Goal: Task Accomplishment & Management: Complete application form

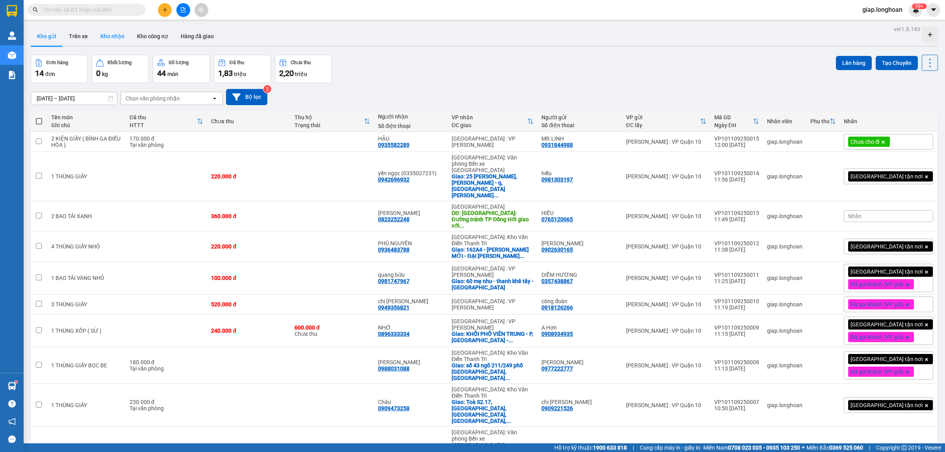
drag, startPoint x: 111, startPoint y: 34, endPoint x: 103, endPoint y: 34, distance: 7.9
click at [111, 34] on button "Kho nhận" at bounding box center [112, 36] width 37 height 19
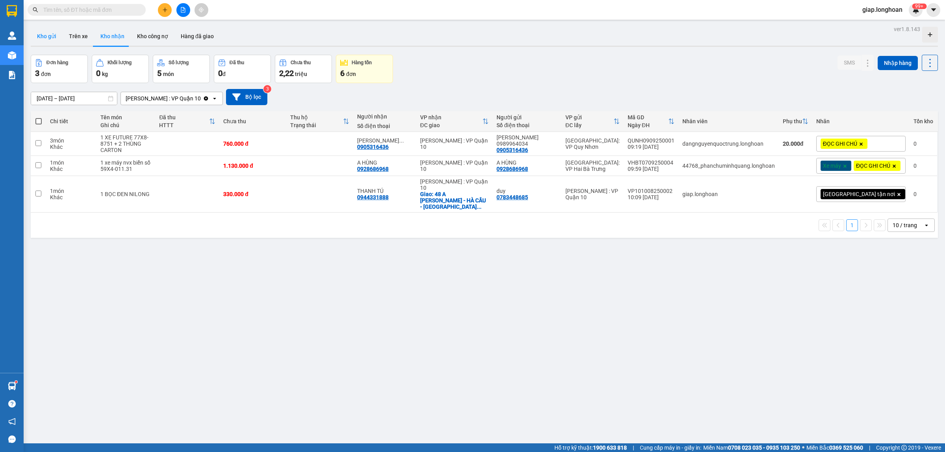
click at [45, 39] on button "Kho gửi" at bounding box center [47, 36] width 32 height 19
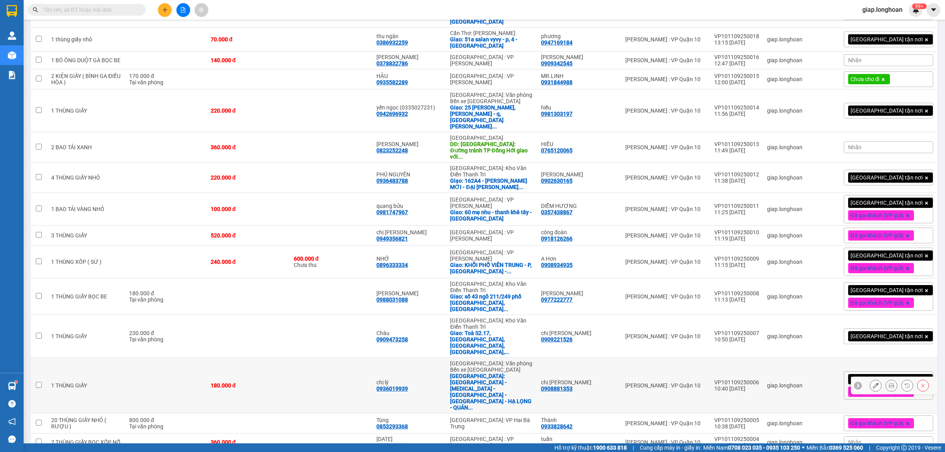
scroll to position [324, 0]
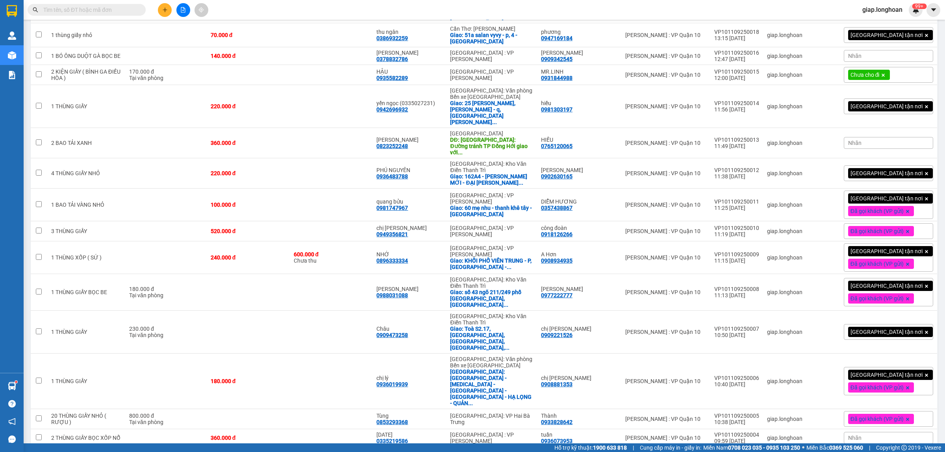
click at [875, 415] on span "Đã gọi khách (VP gửi)" at bounding box center [877, 418] width 53 height 7
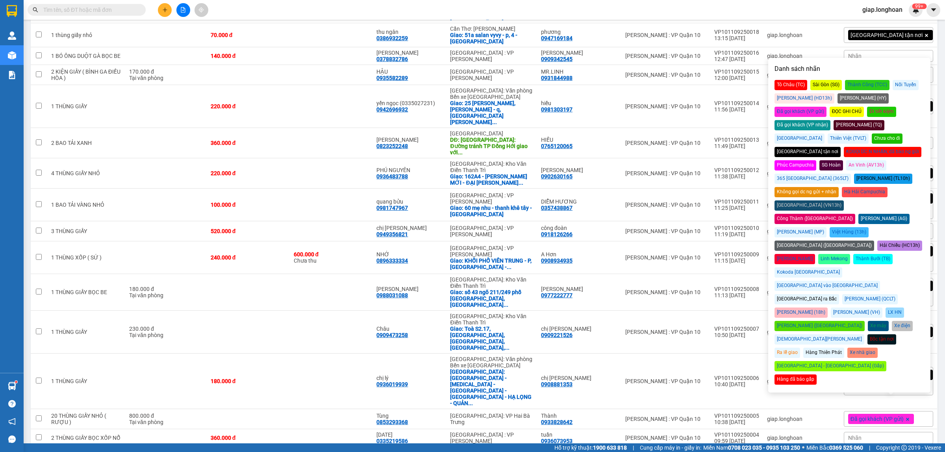
click at [899, 133] on div "Chưa cho đi" at bounding box center [887, 138] width 31 height 10
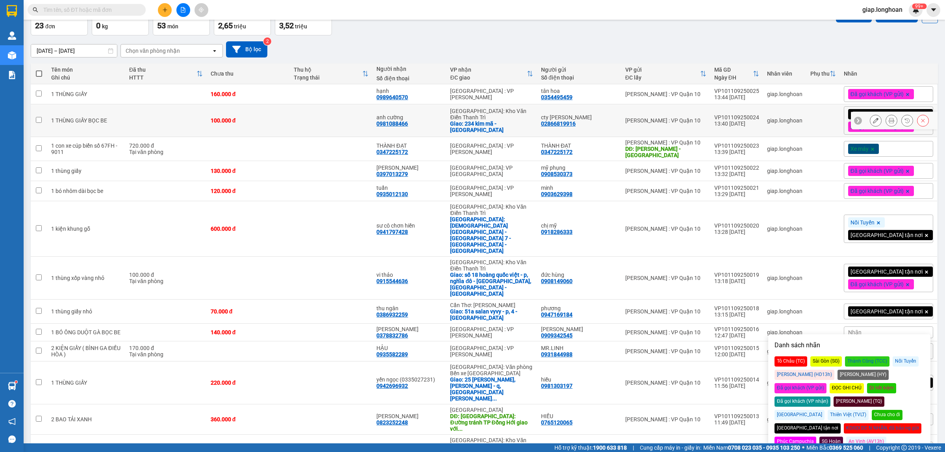
scroll to position [0, 0]
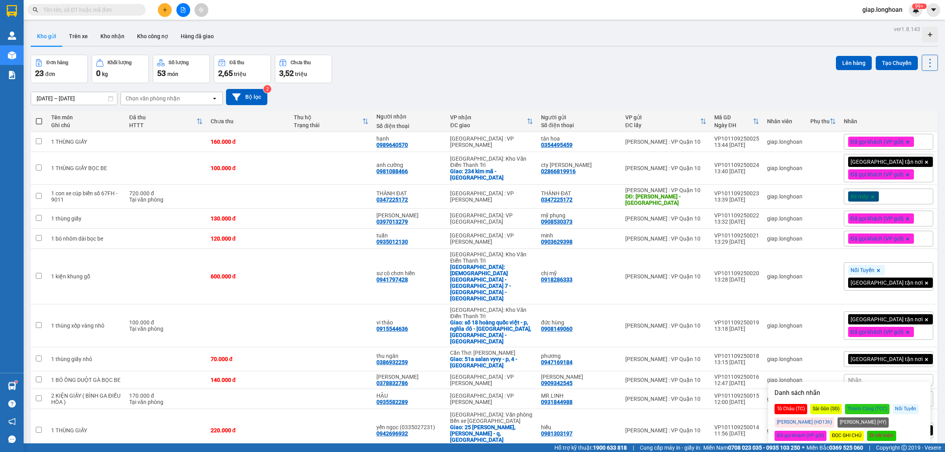
click at [672, 77] on div "Đơn hàng 23 đơn Khối lượng 0 kg Số lượng 53 món Đã thu 2,65 triệu Chưa thu 3,52…" at bounding box center [484, 69] width 907 height 28
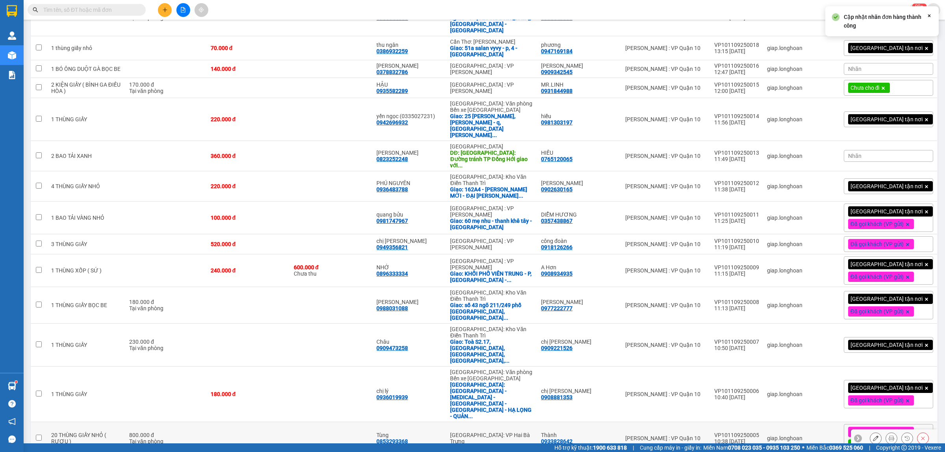
scroll to position [337, 0]
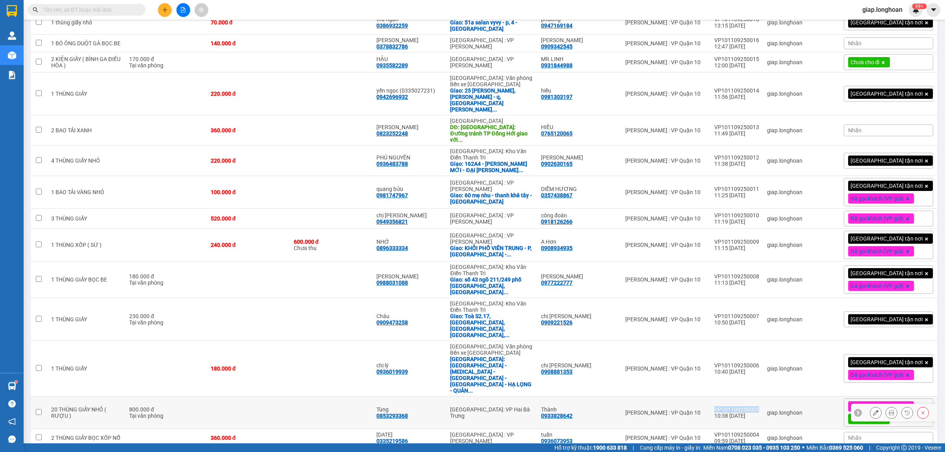
drag, startPoint x: 772, startPoint y: 314, endPoint x: 728, endPoint y: 317, distance: 44.2
click at [728, 397] on td "VP101109250005 10:38 [DATE]" at bounding box center [736, 413] width 53 height 33
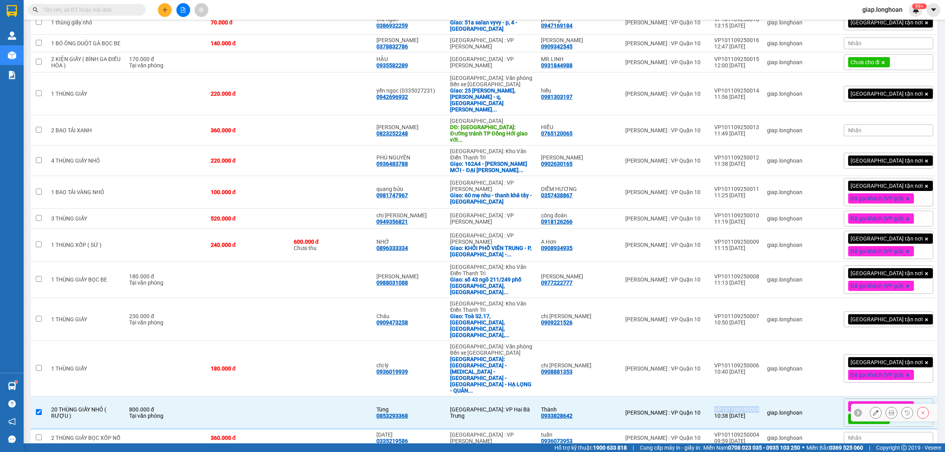
copy div "VP101109250005"
click at [799, 410] on div "giap.longhoan" at bounding box center [784, 413] width 35 height 6
checkbox input "false"
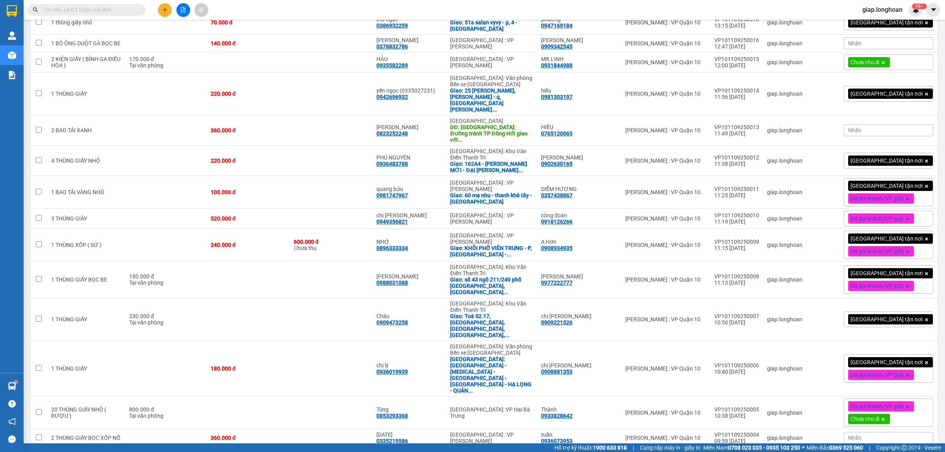
click at [885, 418] on icon at bounding box center [883, 419] width 3 height 3
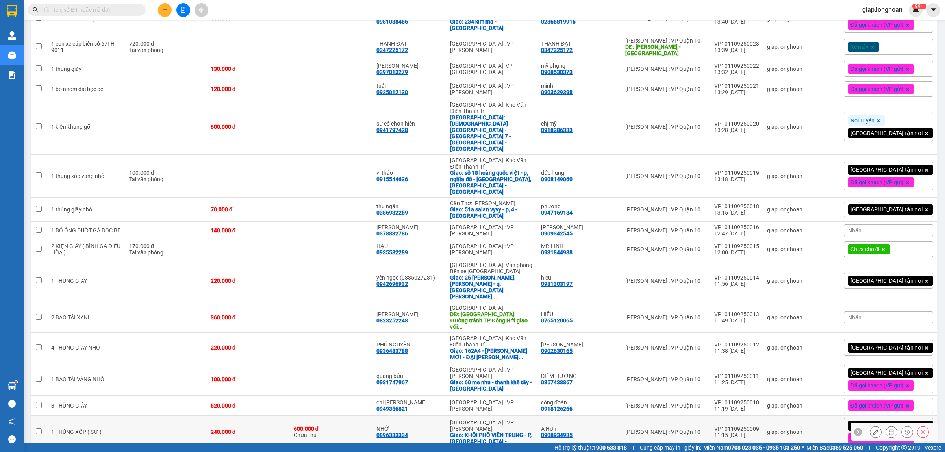
scroll to position [148, 0]
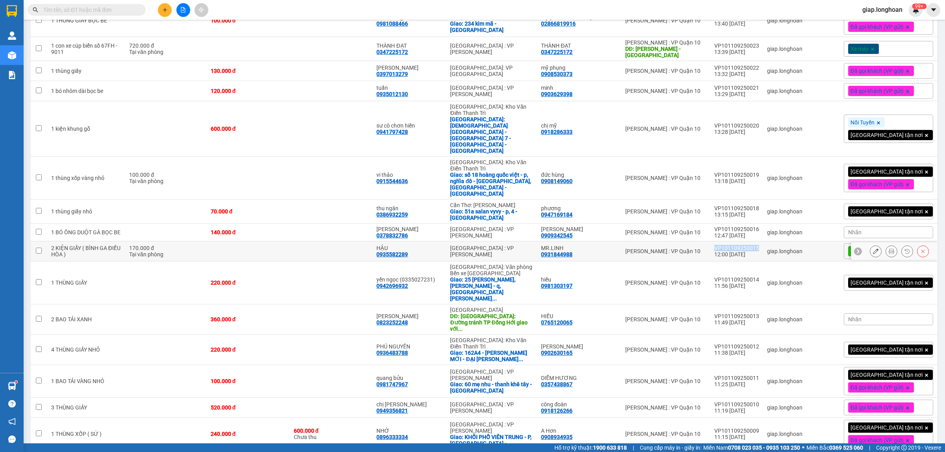
drag, startPoint x: 773, startPoint y: 211, endPoint x: 729, endPoint y: 211, distance: 43.7
click at [729, 241] on td "VP101109250015 12:00 [DATE]" at bounding box center [736, 251] width 53 height 20
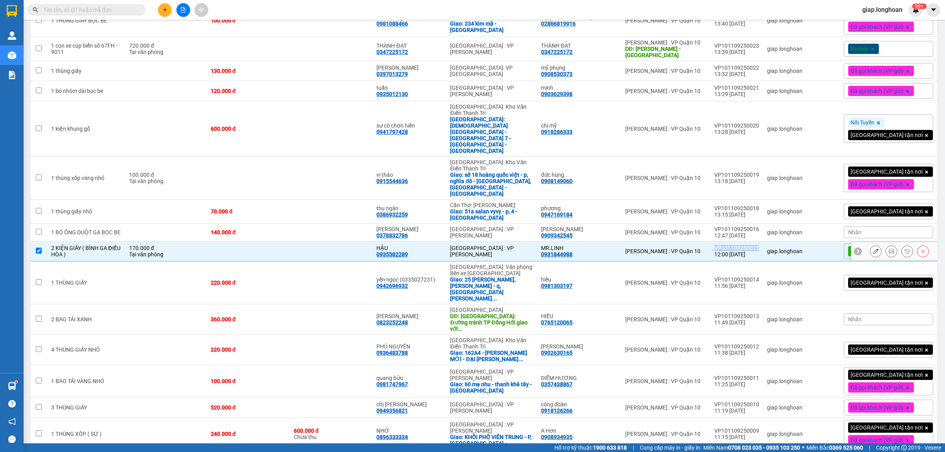
copy div "VP101109250015"
click at [758, 245] on div "VP101109250015" at bounding box center [736, 248] width 45 height 6
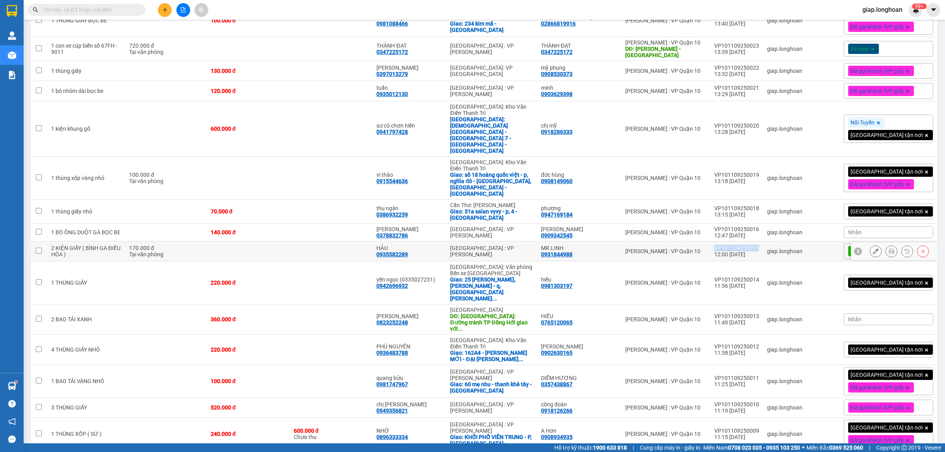
drag, startPoint x: 770, startPoint y: 211, endPoint x: 730, endPoint y: 214, distance: 39.9
click at [730, 241] on td "VP101109250015 12:00 [DATE]" at bounding box center [736, 251] width 53 height 20
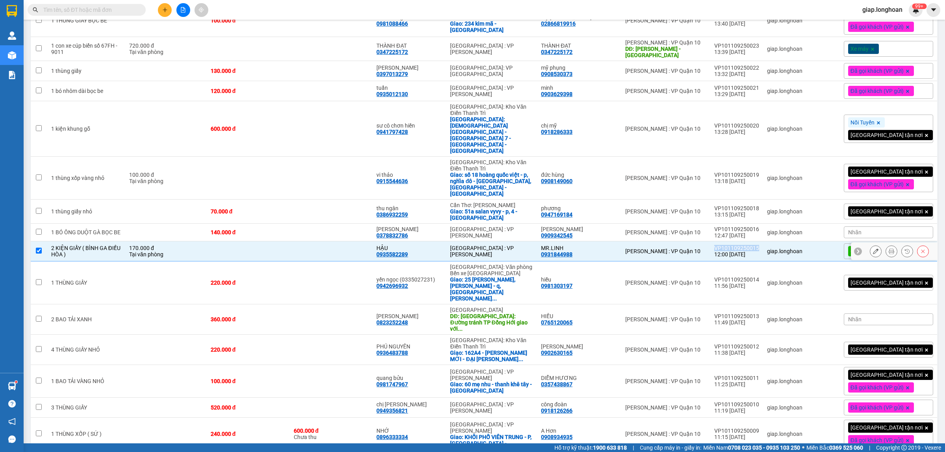
copy div "VP101109250015"
click at [420, 245] on div "HẬU" at bounding box center [409, 248] width 66 height 6
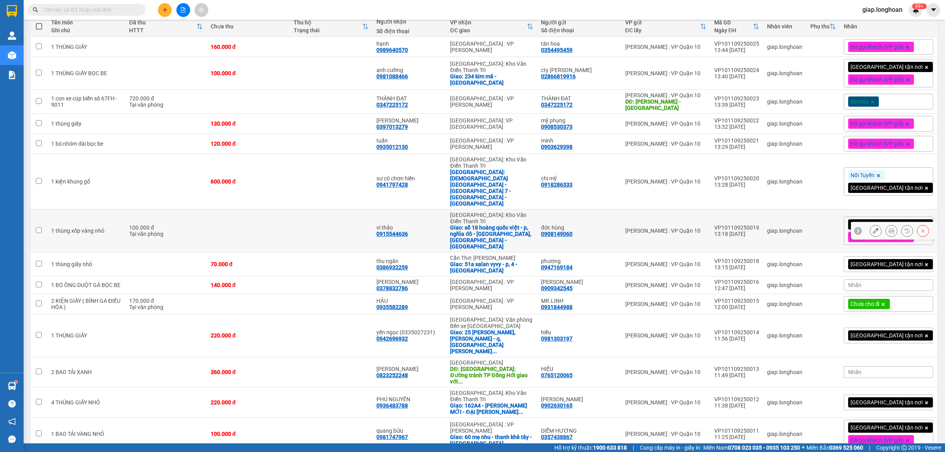
scroll to position [98, 0]
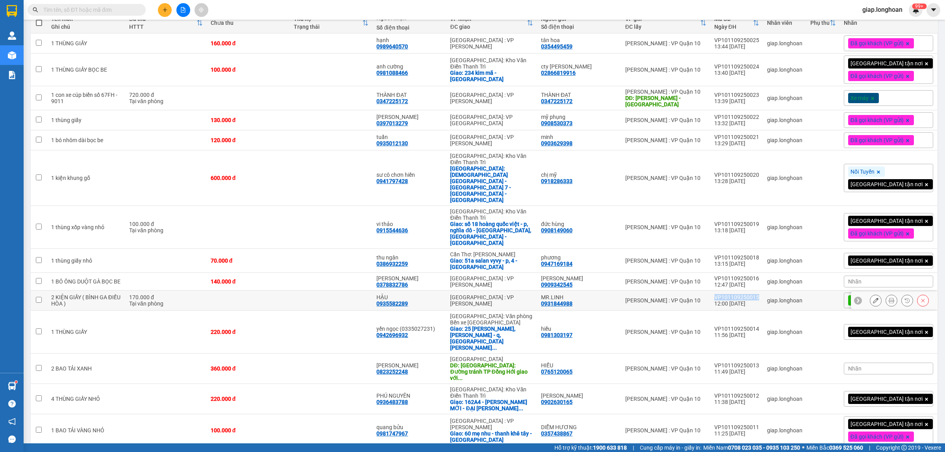
drag, startPoint x: 771, startPoint y: 261, endPoint x: 728, endPoint y: 264, distance: 42.2
click at [728, 291] on td "VP101109250015 12:00 [DATE]" at bounding box center [736, 301] width 53 height 20
checkbox input "true"
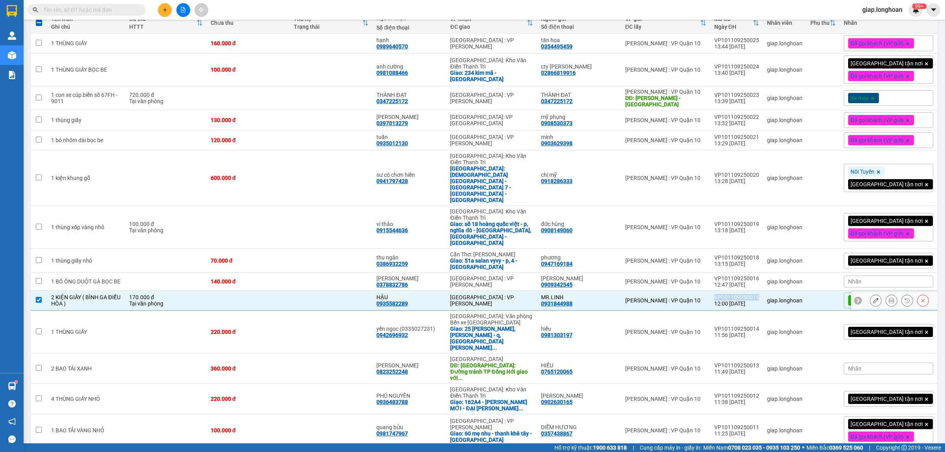
copy div "VP101109250015"
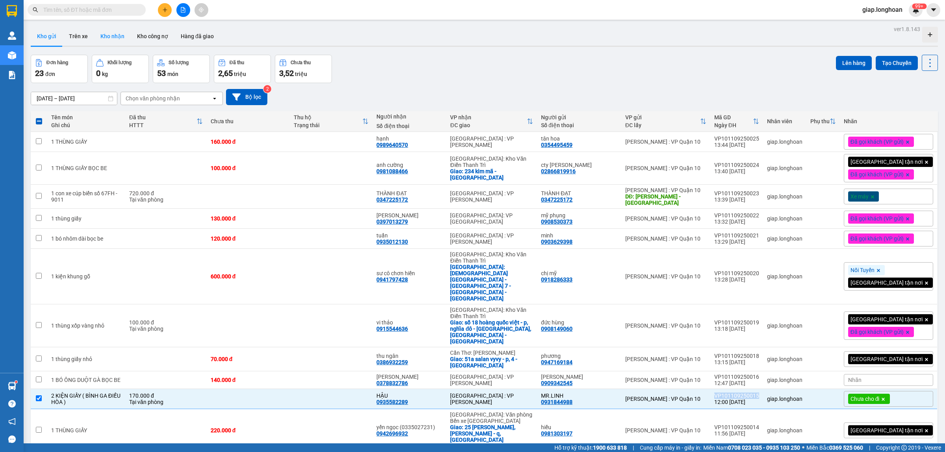
click at [115, 34] on button "Kho nhận" at bounding box center [112, 36] width 37 height 19
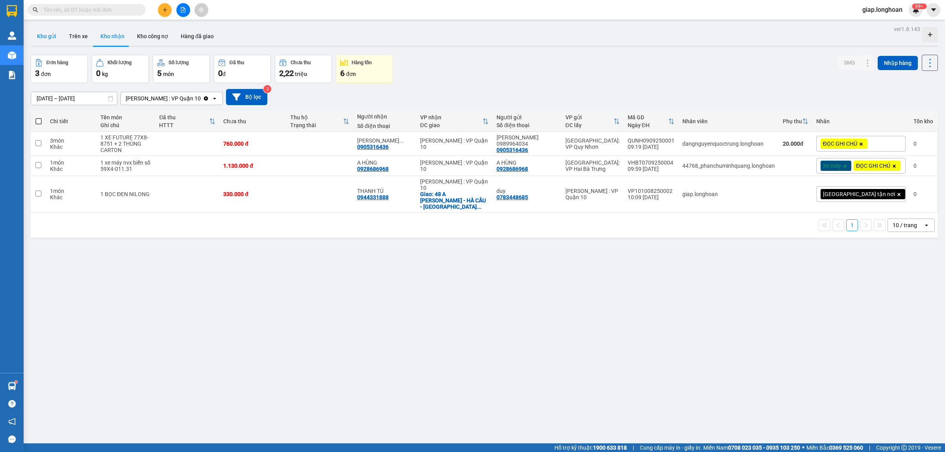
click at [42, 36] on button "Kho gửi" at bounding box center [47, 36] width 32 height 19
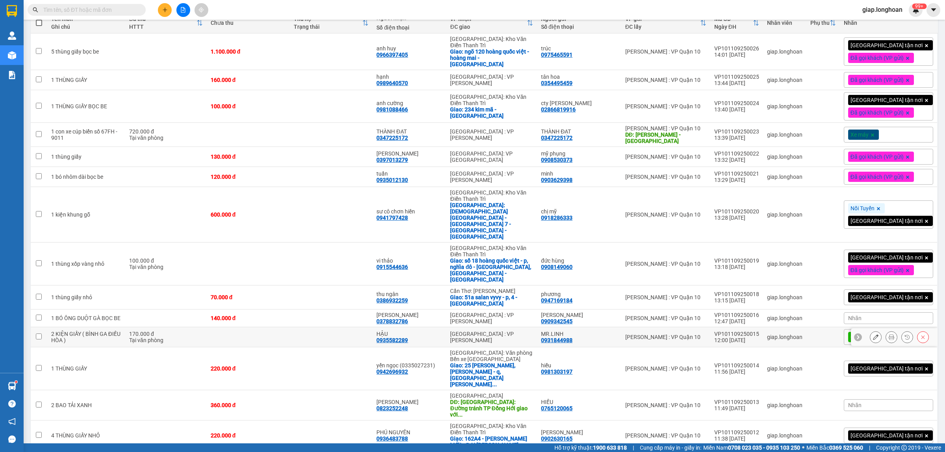
scroll to position [49, 0]
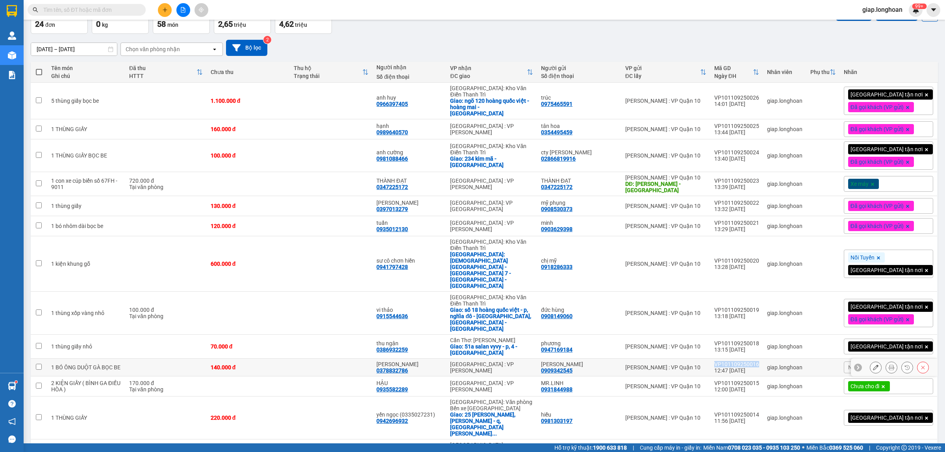
drag, startPoint x: 773, startPoint y: 324, endPoint x: 729, endPoint y: 324, distance: 43.3
click at [729, 359] on td "VP101109250016 12:47 [DATE]" at bounding box center [736, 368] width 53 height 18
checkbox input "true"
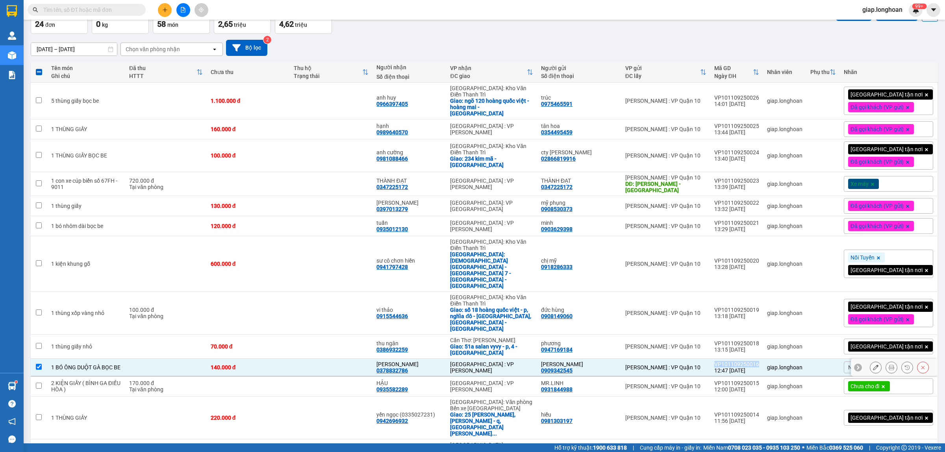
copy div "VP101109250016"
drag, startPoint x: 757, startPoint y: 301, endPoint x: 728, endPoint y: 302, distance: 28.8
click at [728, 335] on td "VP101109250018 13:15 [DATE]" at bounding box center [736, 347] width 53 height 24
checkbox input "true"
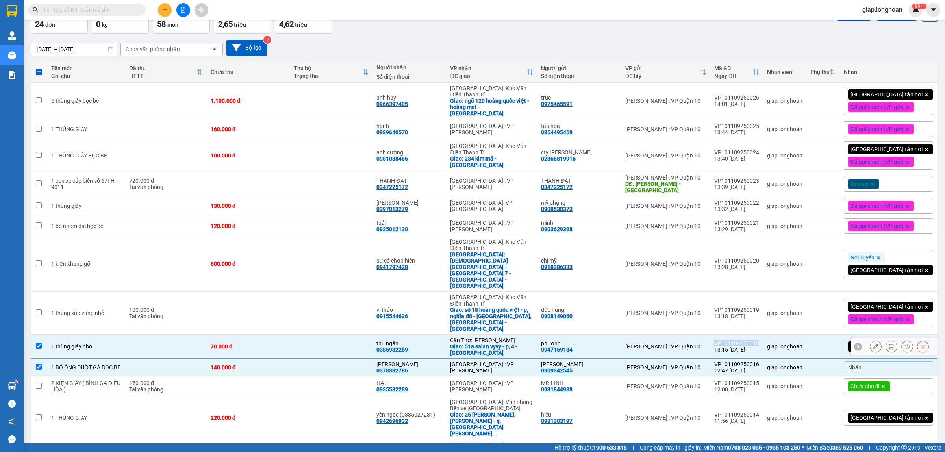
copy div "VP101109250018"
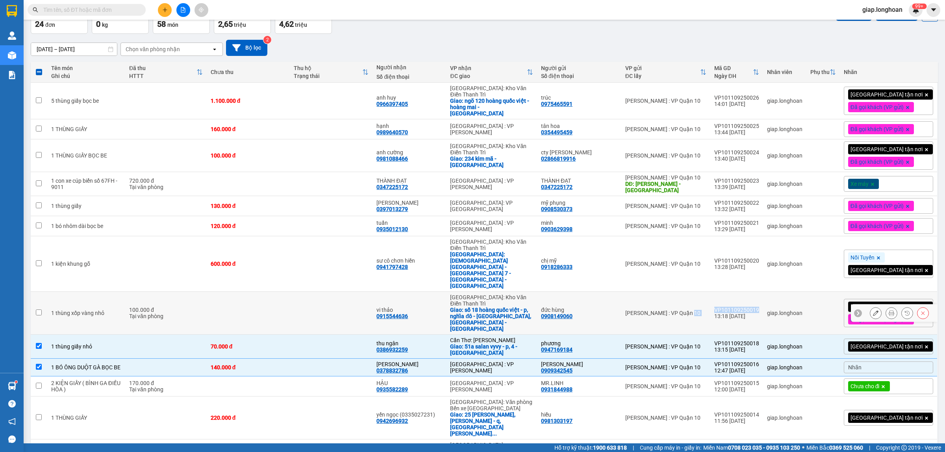
drag, startPoint x: 748, startPoint y: 275, endPoint x: 721, endPoint y: 276, distance: 26.8
click at [721, 292] on tr "1 thùng xốp vàng nhỏ 100.000 đ Tại văn phòng vi thảo 0915544636 [GEOGRAPHIC_DAT…" at bounding box center [484, 313] width 907 height 43
checkbox input "true"
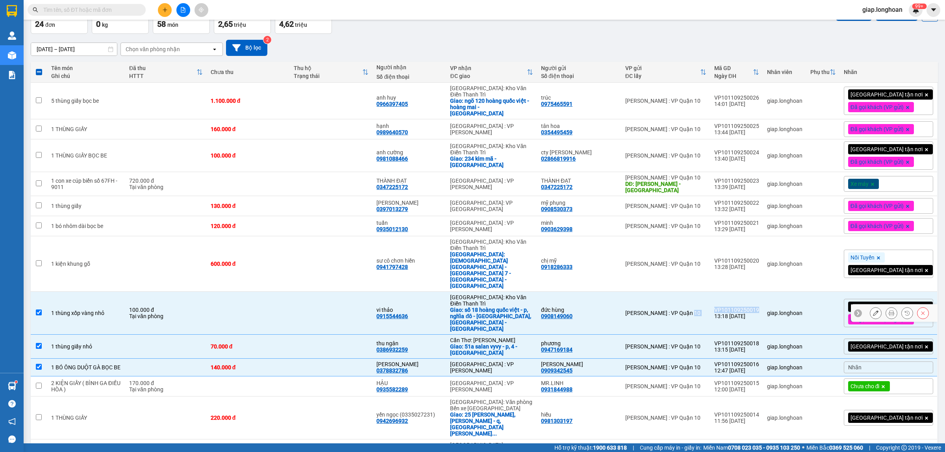
copy tr "[GEOGRAPHIC_DATA] : VP Quận 10 VP101109250019"
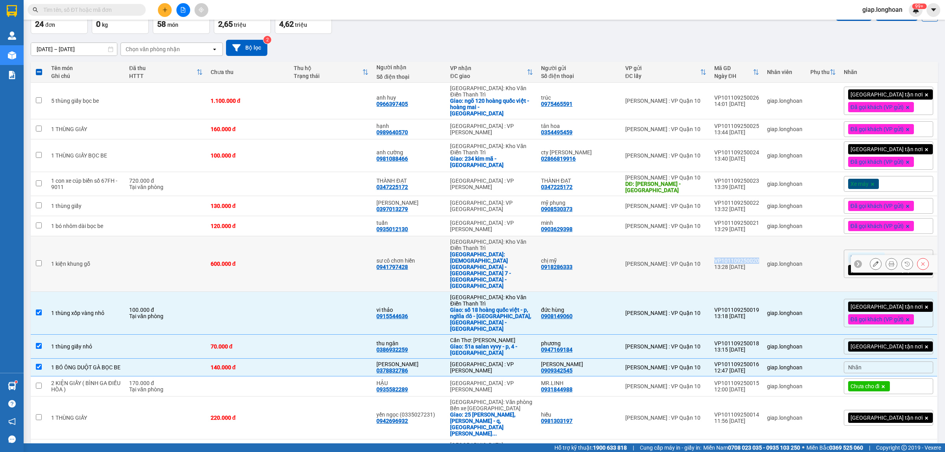
drag, startPoint x: 766, startPoint y: 239, endPoint x: 730, endPoint y: 241, distance: 36.2
click at [730, 241] on td "VP101109250020 13:28 [DATE]" at bounding box center [736, 264] width 53 height 56
checkbox input "true"
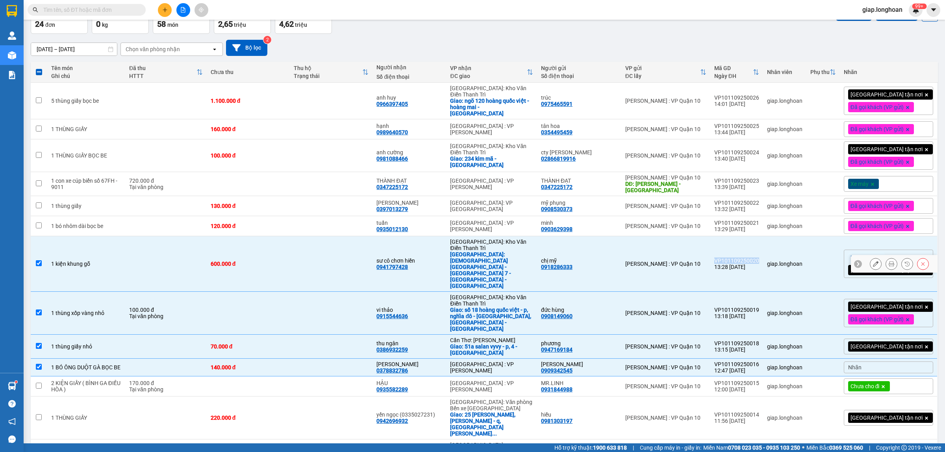
copy div "VP101109250020"
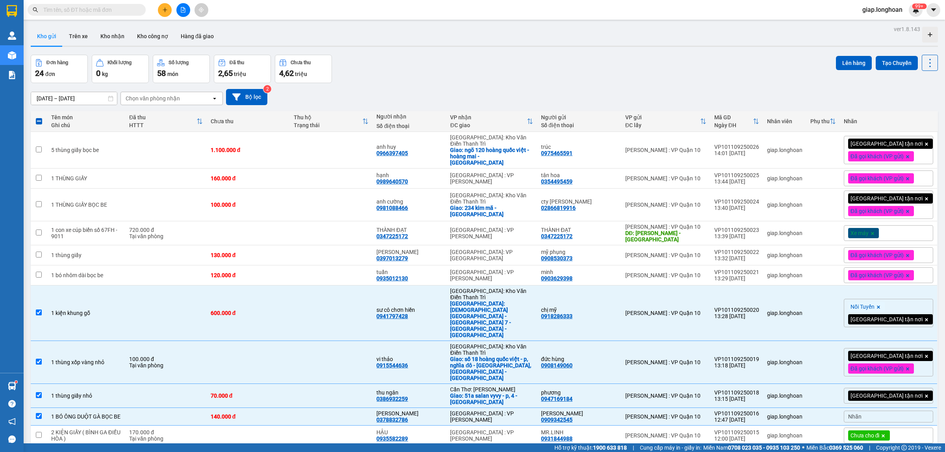
click at [909, 299] on div "Nối [GEOGRAPHIC_DATA] tận nơi" at bounding box center [888, 313] width 89 height 28
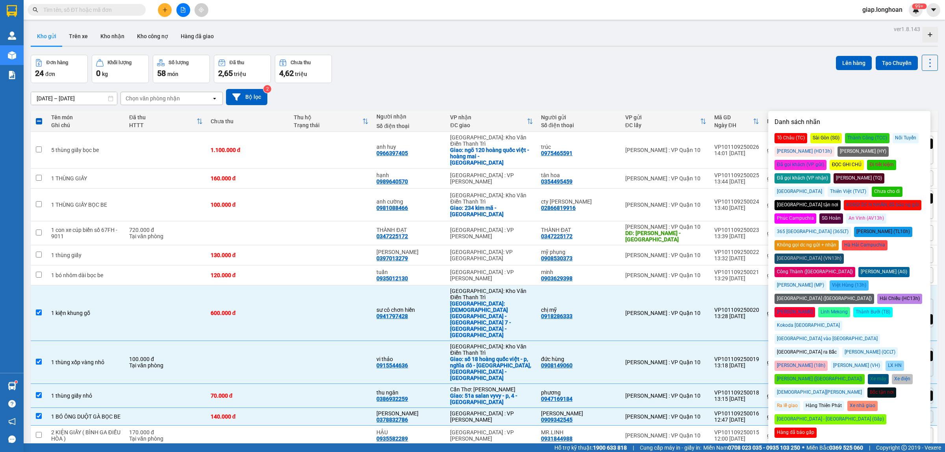
click at [900, 187] on div "Chưa cho đi" at bounding box center [887, 192] width 31 height 10
click at [787, 72] on div "Đơn hàng 24 đơn Khối lượng 0 kg Số lượng 58 món Đã thu 2,65 triệu Chưa thu 4,62…" at bounding box center [484, 69] width 907 height 28
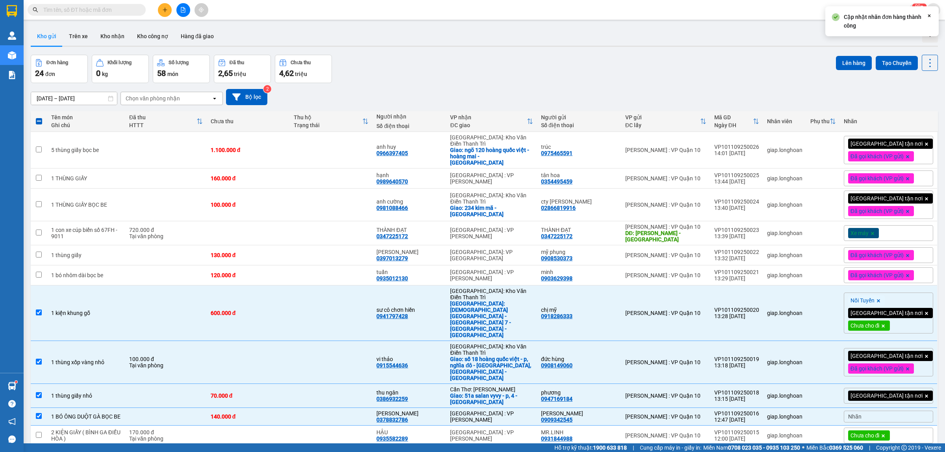
click at [885, 434] on icon at bounding box center [883, 435] width 3 height 3
click at [694, 91] on div "[DATE] – [DATE] Press the down arrow key to interact with the calendar and sele…" at bounding box center [484, 97] width 907 height 16
click at [111, 29] on button "Kho nhận" at bounding box center [112, 36] width 37 height 19
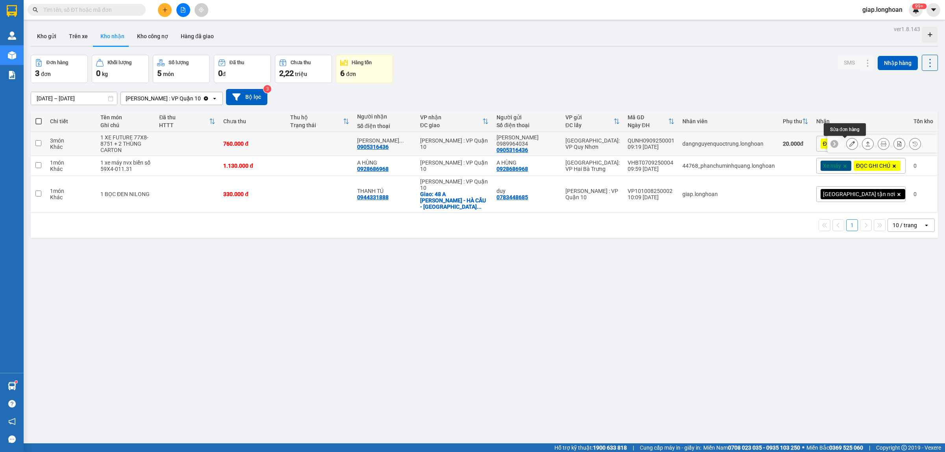
click at [849, 145] on icon at bounding box center [852, 144] width 6 height 6
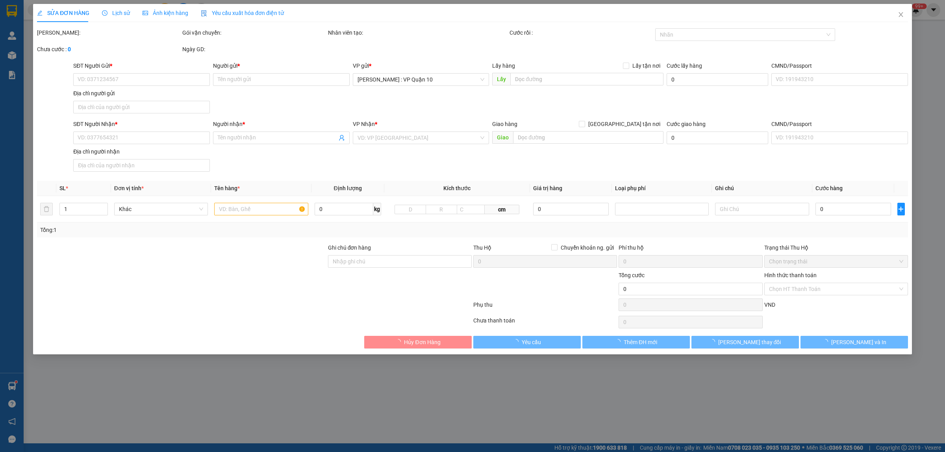
type input "0905316436"
type input "[PERSON_NAME] 0989964034"
type input "0905316436"
type input "[PERSON_NAME] 0989964034"
type input "NHẬN NGUYÊN ĐAI NGUYÊN KIỆN, ĐỔ VỠ KHÔNG ĐỀN"
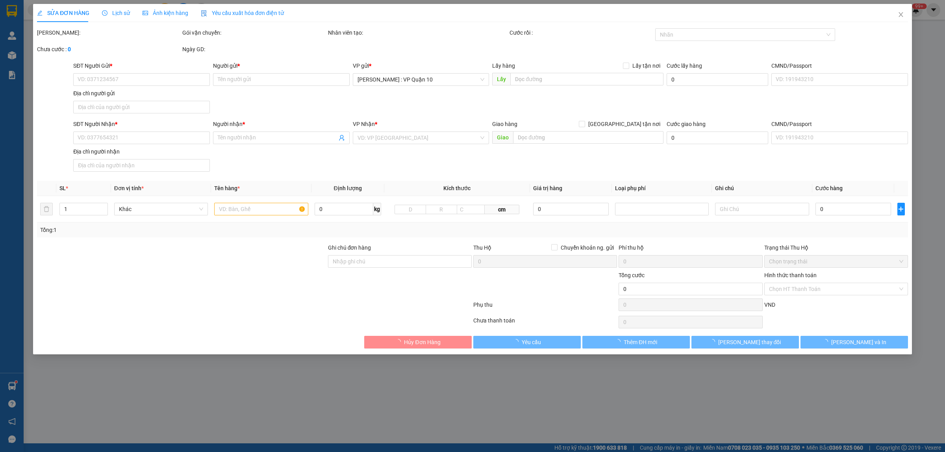
type input "760.000"
type input "20.000"
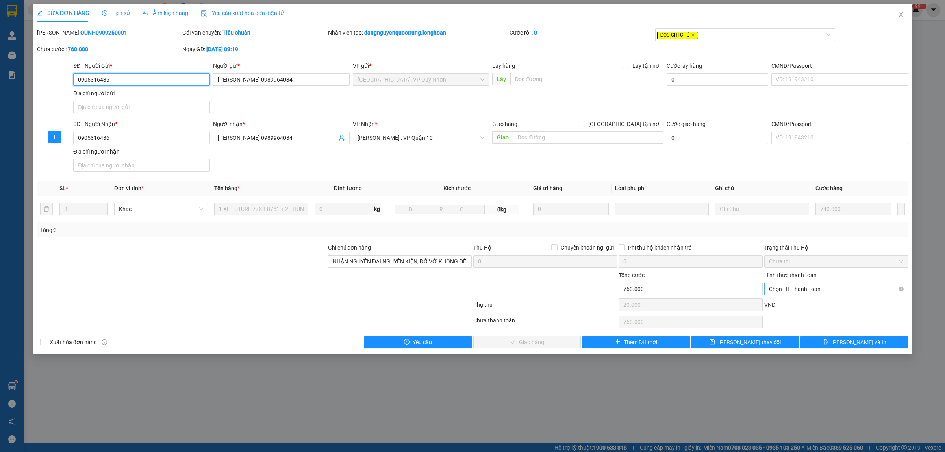
click at [817, 288] on span "Chọn HT Thanh Toán" at bounding box center [836, 289] width 134 height 12
click at [795, 302] on div "Tại văn phòng" at bounding box center [836, 305] width 134 height 9
type input "0"
click at [534, 340] on span "[PERSON_NAME] và Giao hàng" at bounding box center [532, 342] width 76 height 9
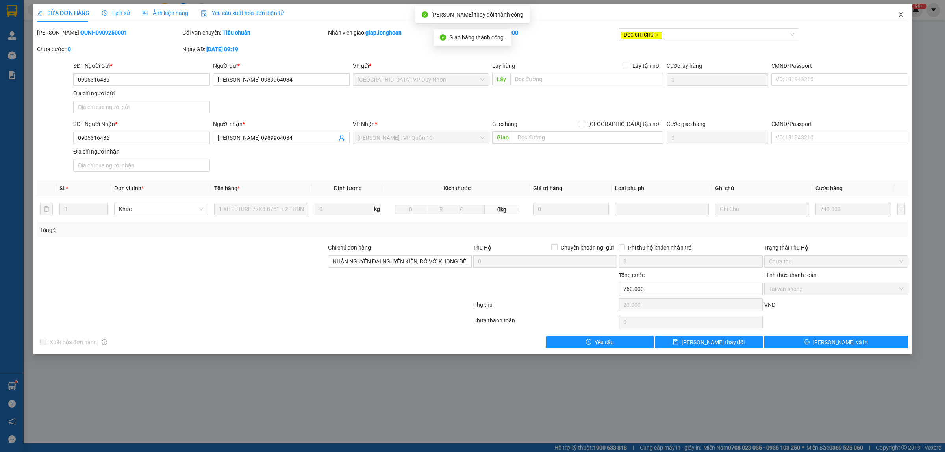
click at [903, 15] on icon "close" at bounding box center [901, 14] width 6 height 6
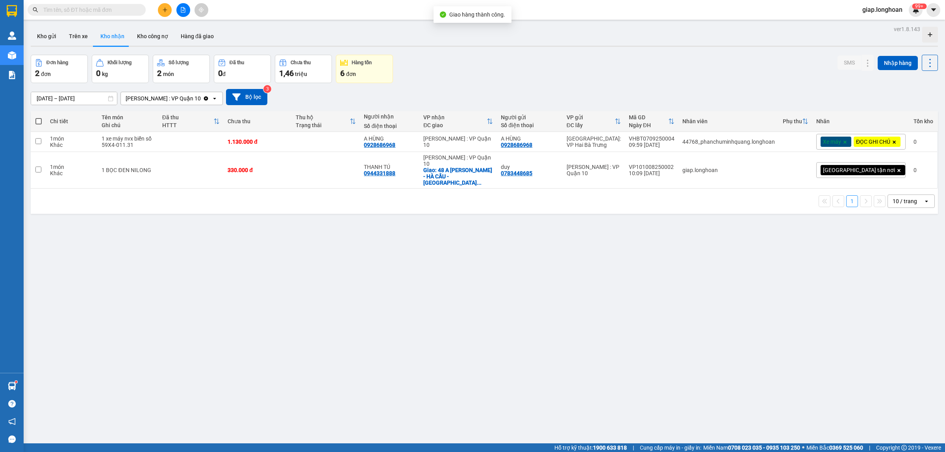
click at [465, 291] on div "ver 1.8.143 Kho gửi Trên xe Kho nhận Kho công nợ Hàng đã giao Đơn hàng 2 đơn Kh…" at bounding box center [485, 250] width 914 height 452
